Goal: Task Accomplishment & Management: Use online tool/utility

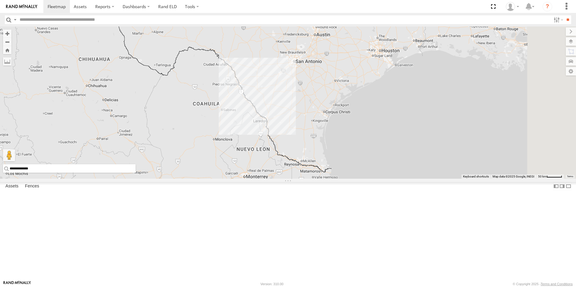
drag, startPoint x: 271, startPoint y: 206, endPoint x: 246, endPoint y: -8, distance: 215.5
click at [246, 0] on html at bounding box center [288, 143] width 576 height 287
click at [273, 123] on div "8" at bounding box center [267, 117] width 12 height 12
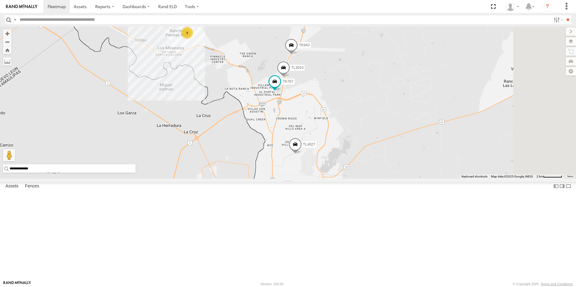
drag, startPoint x: 359, startPoint y: 188, endPoint x: 322, endPoint y: 178, distance: 38.2
click at [322, 178] on div "TK938 TK421 TL3006 TL3010 4 TK767 TL4027 TK943" at bounding box center [288, 102] width 576 height 152
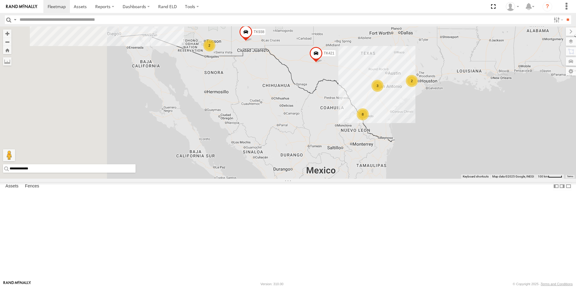
drag, startPoint x: 301, startPoint y: 127, endPoint x: 456, endPoint y: 165, distance: 159.6
click at [369, 120] on div "8" at bounding box center [362, 114] width 12 height 12
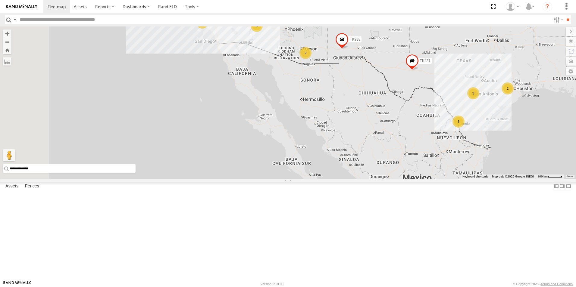
drag, startPoint x: 279, startPoint y: 120, endPoint x: 355, endPoint y: 123, distance: 75.9
click at [355, 123] on div "TK938 TK421 2 8 3 2 2 39 14 3 3" at bounding box center [288, 102] width 576 height 152
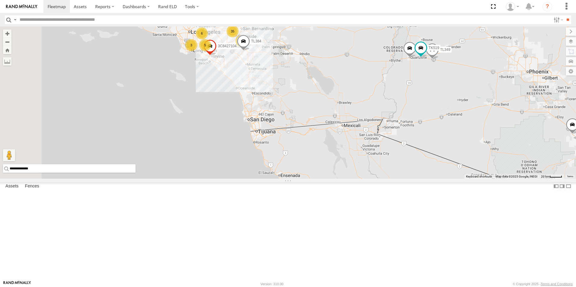
drag, startPoint x: 297, startPoint y: 86, endPoint x: 338, endPoint y: 149, distance: 75.1
click at [338, 149] on div "TL045 TL349 TK938 TK227 TL384 35 6 3 TL538 5 2 3C8427104DF8 TK519" at bounding box center [288, 102] width 576 height 152
click at [426, 54] on span at bounding box center [420, 48] width 11 height 11
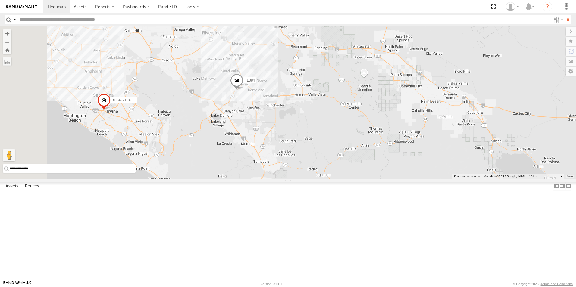
drag, startPoint x: 366, startPoint y: 128, endPoint x: 497, endPoint y: 248, distance: 178.2
click at [497, 179] on div "TL045 TL349 TK938 TK227 TL384 TL538 3C8427104DF8 TK519 TK519 All Assets I-10 Sa…" at bounding box center [288, 102] width 576 height 152
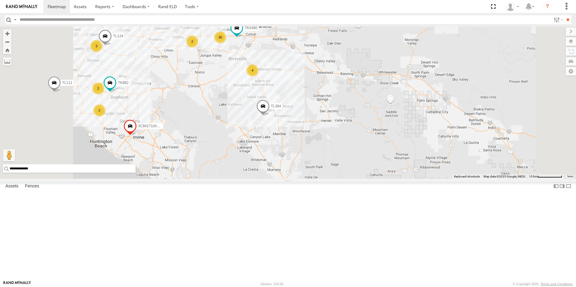
drag, startPoint x: 347, startPoint y: 120, endPoint x: 373, endPoint y: 151, distance: 40.6
click at [373, 151] on div "3C8427104DF8 TL384 TL111 30 3 4 TK882 TL124 2 2 TK#490 2" at bounding box center [288, 102] width 576 height 152
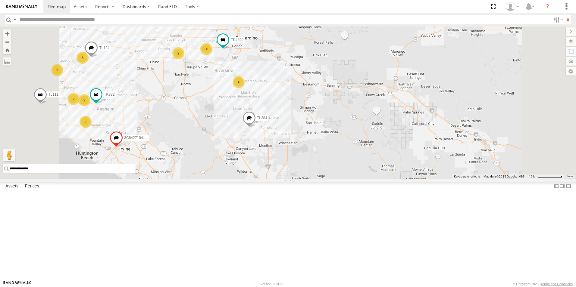
drag, startPoint x: 425, startPoint y: 115, endPoint x: 414, endPoint y: 123, distance: 13.9
click at [414, 123] on div "3C8427104DF8 TL384 TL111 30 3 4 TK882 TL124 2 2 TK#490 2 2 2" at bounding box center [288, 102] width 576 height 152
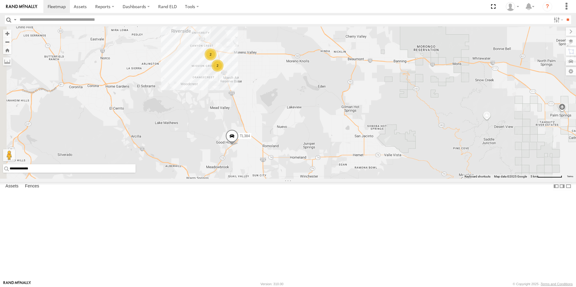
drag, startPoint x: 326, startPoint y: 156, endPoint x: 380, endPoint y: 154, distance: 53.9
click at [380, 154] on div "3C8427104DF8 TL384 TL111 30 2 2 TK#490" at bounding box center [288, 102] width 576 height 152
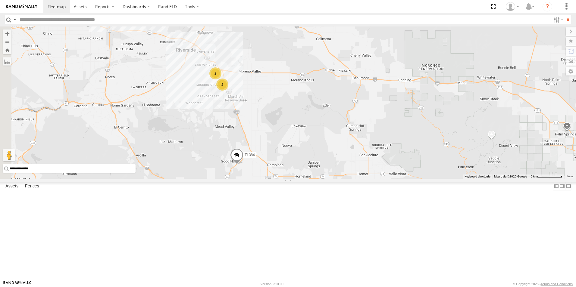
drag, startPoint x: 346, startPoint y: 137, endPoint x: 351, endPoint y: 157, distance: 20.5
click at [351, 157] on div "3C8427104DF8 TL384 TL111 30 2 2 TK#490 015910002544255 015910002603747" at bounding box center [288, 102] width 576 height 152
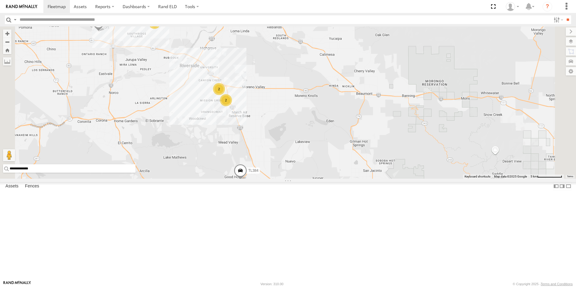
drag, startPoint x: 353, startPoint y: 150, endPoint x: 360, endPoint y: 175, distance: 25.7
click at [360, 175] on div "3C8427104DF8 TL384 TL111 TK#490 TK882 TL124 30 2 2 015910002544255 015910002603…" at bounding box center [288, 102] width 576 height 152
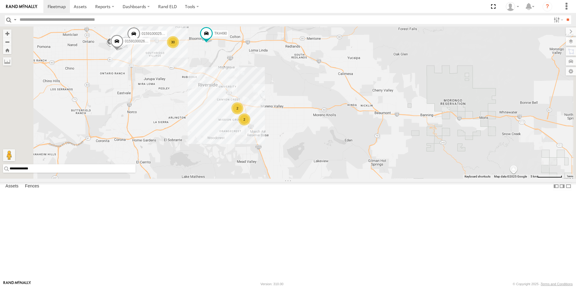
drag, startPoint x: 357, startPoint y: 159, endPoint x: 372, endPoint y: 172, distance: 19.9
click at [372, 172] on div "3C8427104DF8 TL384 TL111 TK#490 TK882 TL124 30 2 2 015910002544255 015910002603…" at bounding box center [288, 102] width 576 height 152
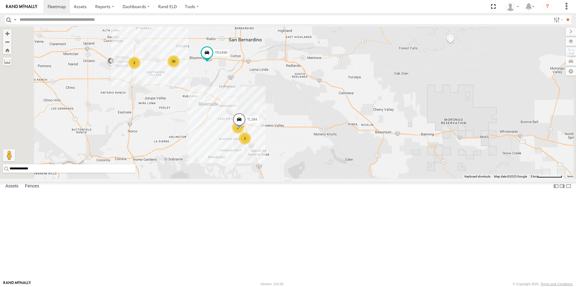
drag, startPoint x: 378, startPoint y: 121, endPoint x: 378, endPoint y: 142, distance: 21.1
click at [378, 142] on div "3C8427104DF8 TL384 TL111 TK#490 TK882 TL124 30 2 2 2" at bounding box center [288, 102] width 576 height 152
